Goal: Navigation & Orientation: Find specific page/section

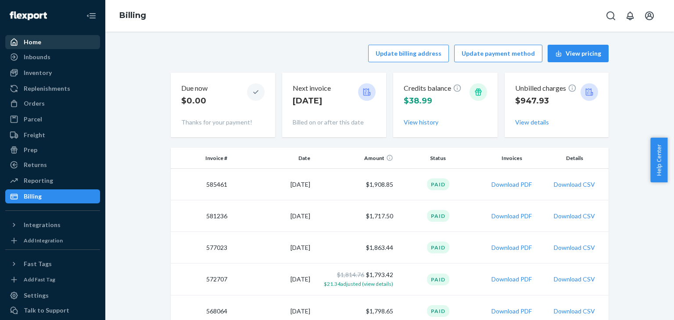
click at [39, 43] on div "Home" at bounding box center [33, 42] width 18 height 9
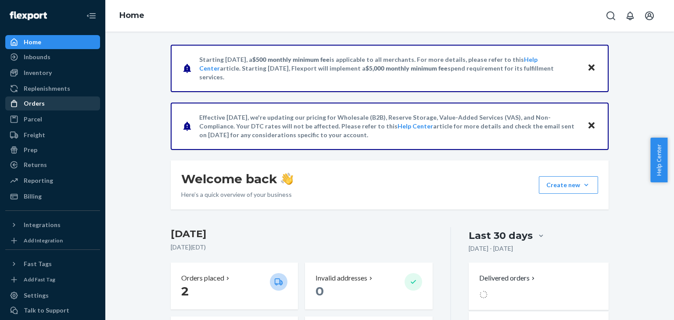
click at [35, 104] on div "Orders" at bounding box center [34, 103] width 21 height 9
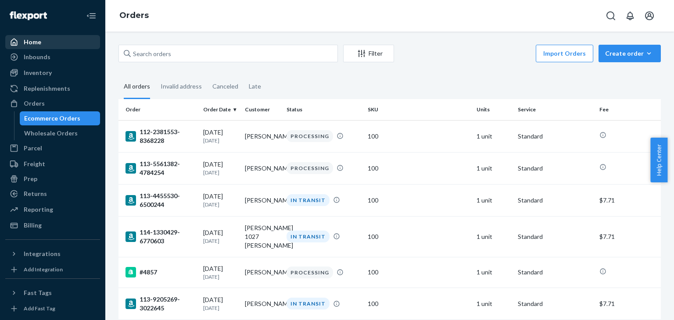
click at [32, 39] on div "Home" at bounding box center [33, 42] width 18 height 9
